Goal: Entertainment & Leisure: Browse casually

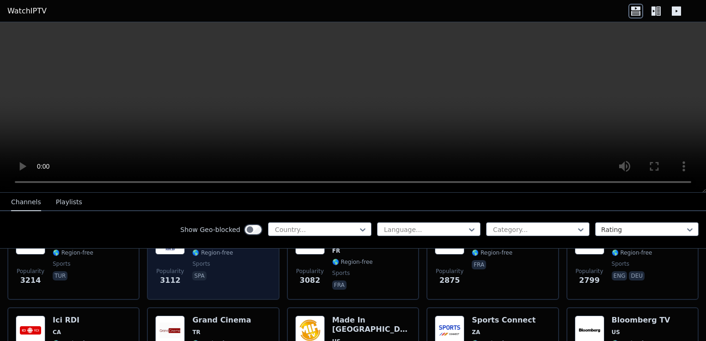
scroll to position [509, 0]
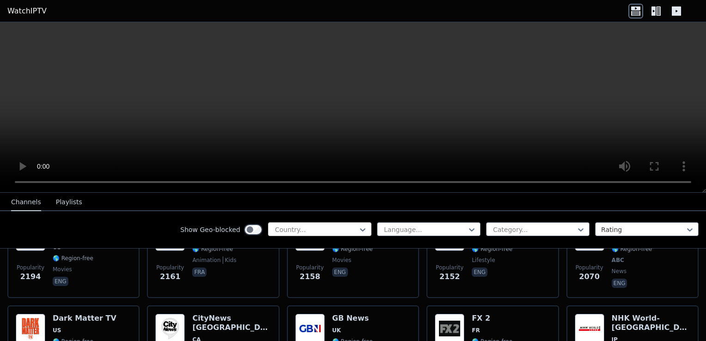
click at [274, 226] on div at bounding box center [316, 229] width 84 height 9
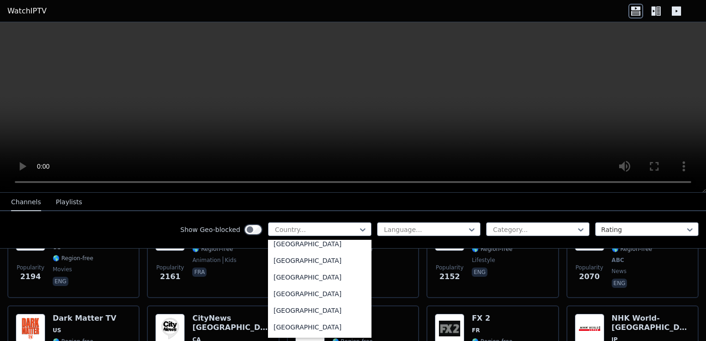
scroll to position [1063, 0]
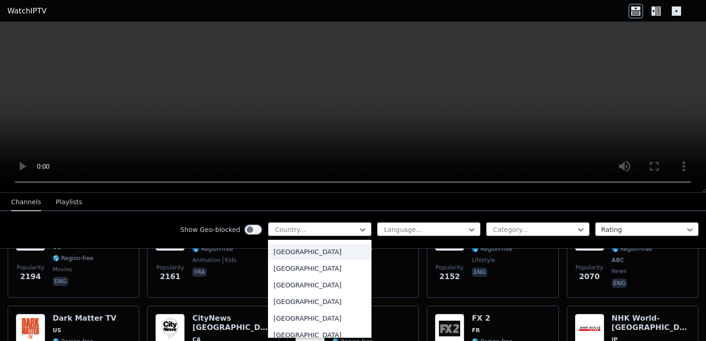
click at [274, 260] on div "Finland" at bounding box center [320, 252] width 104 height 17
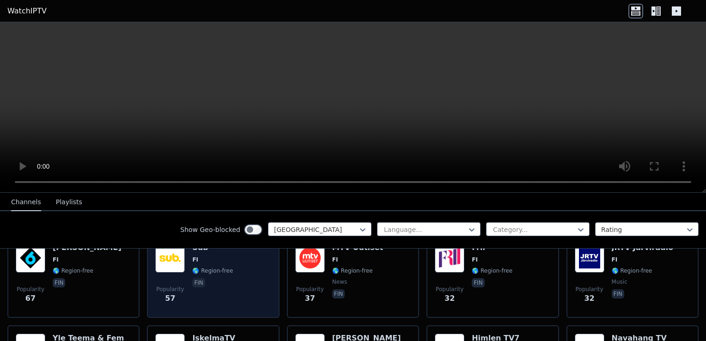
scroll to position [277, 0]
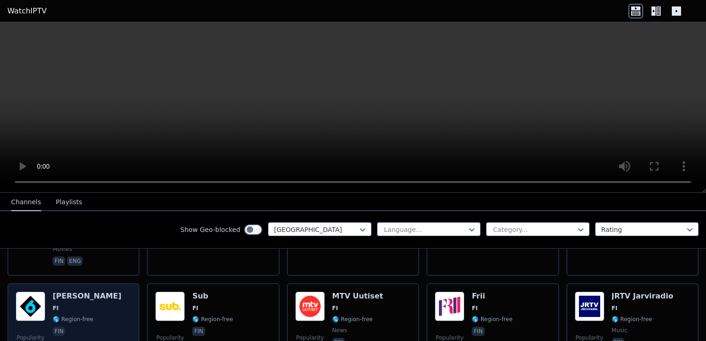
click at [28, 296] on img at bounding box center [31, 307] width 30 height 30
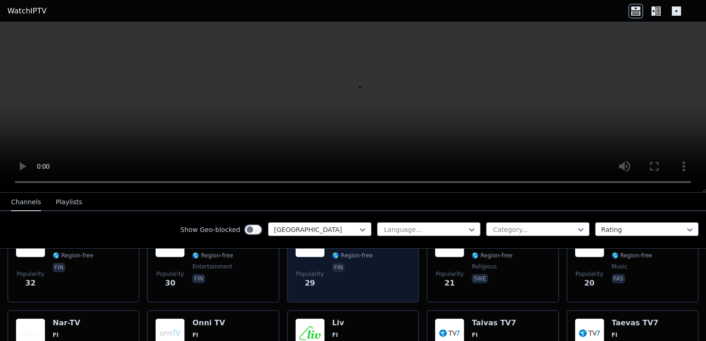
scroll to position [416, 0]
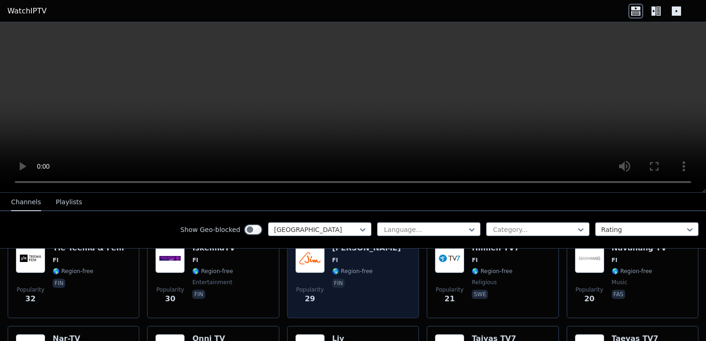
click at [311, 256] on img at bounding box center [310, 259] width 30 height 30
click at [307, 258] on img at bounding box center [310, 259] width 30 height 30
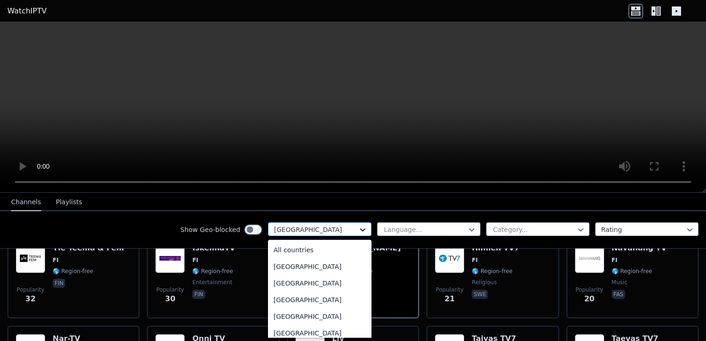
click at [359, 229] on icon at bounding box center [362, 229] width 9 height 9
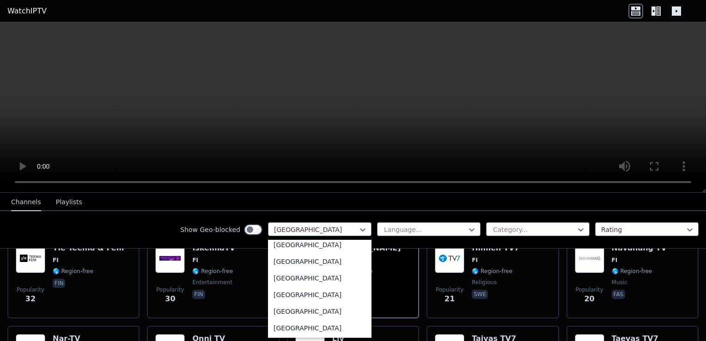
scroll to position [3208, 0]
click at [298, 314] on div "[GEOGRAPHIC_DATA]" at bounding box center [320, 313] width 104 height 17
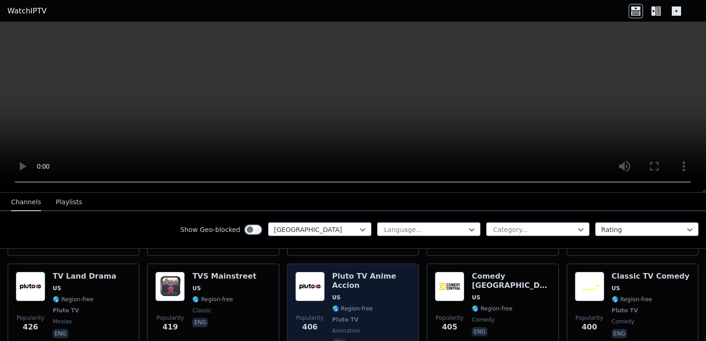
scroll to position [1479, 0]
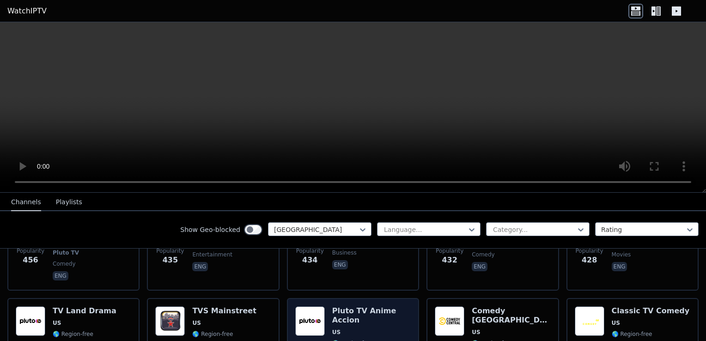
click at [317, 307] on img at bounding box center [310, 322] width 30 height 30
click at [319, 307] on img at bounding box center [310, 322] width 30 height 30
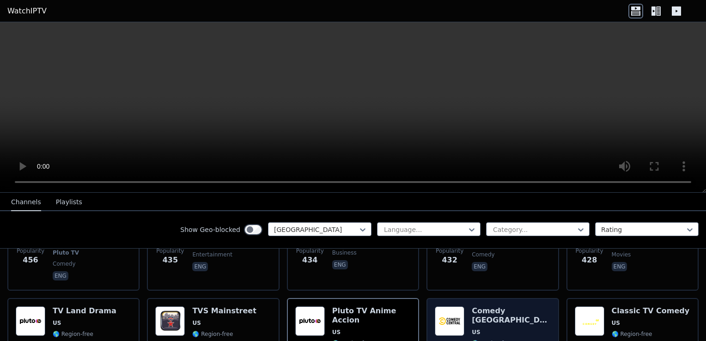
click at [449, 307] on img at bounding box center [450, 322] width 30 height 30
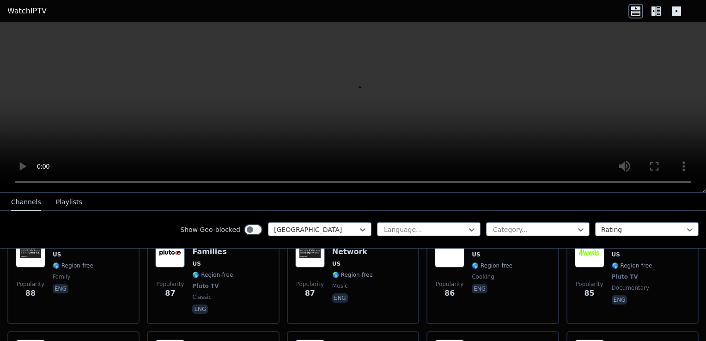
scroll to position [4743, 0]
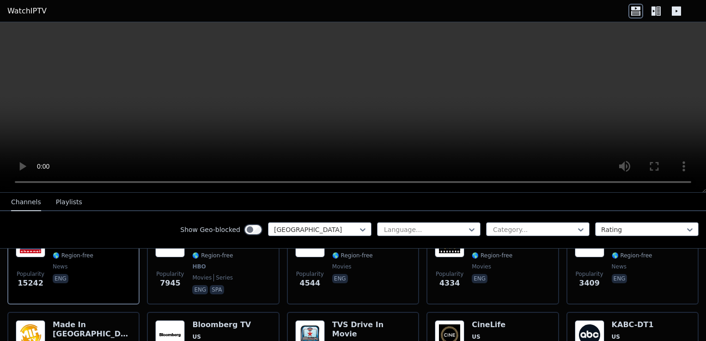
scroll to position [92, 0]
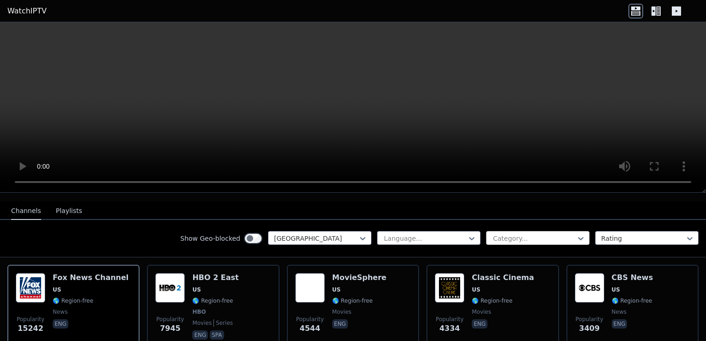
click at [507, 234] on div at bounding box center [534, 238] width 84 height 9
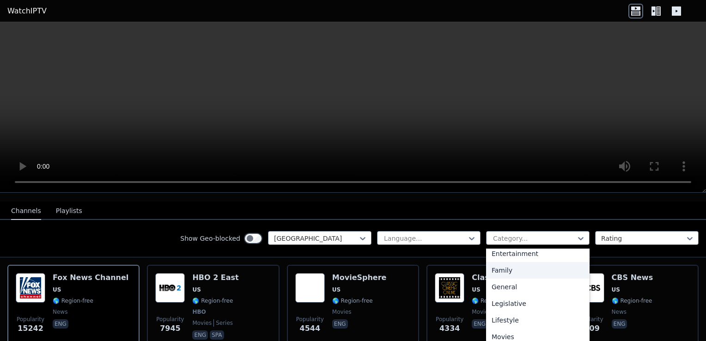
scroll to position [231, 0]
click at [498, 274] on div "Movies" at bounding box center [538, 277] width 104 height 17
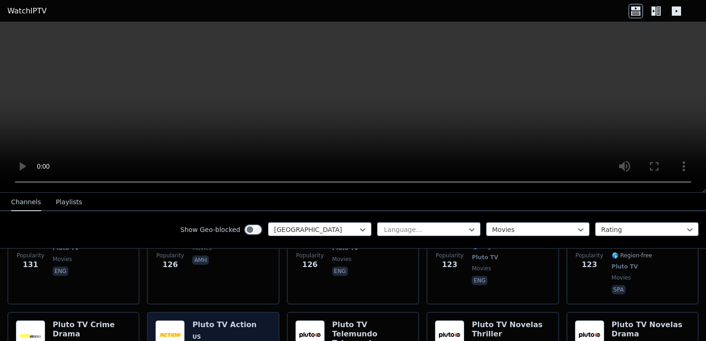
scroll to position [971, 0]
